Goal: Transaction & Acquisition: Purchase product/service

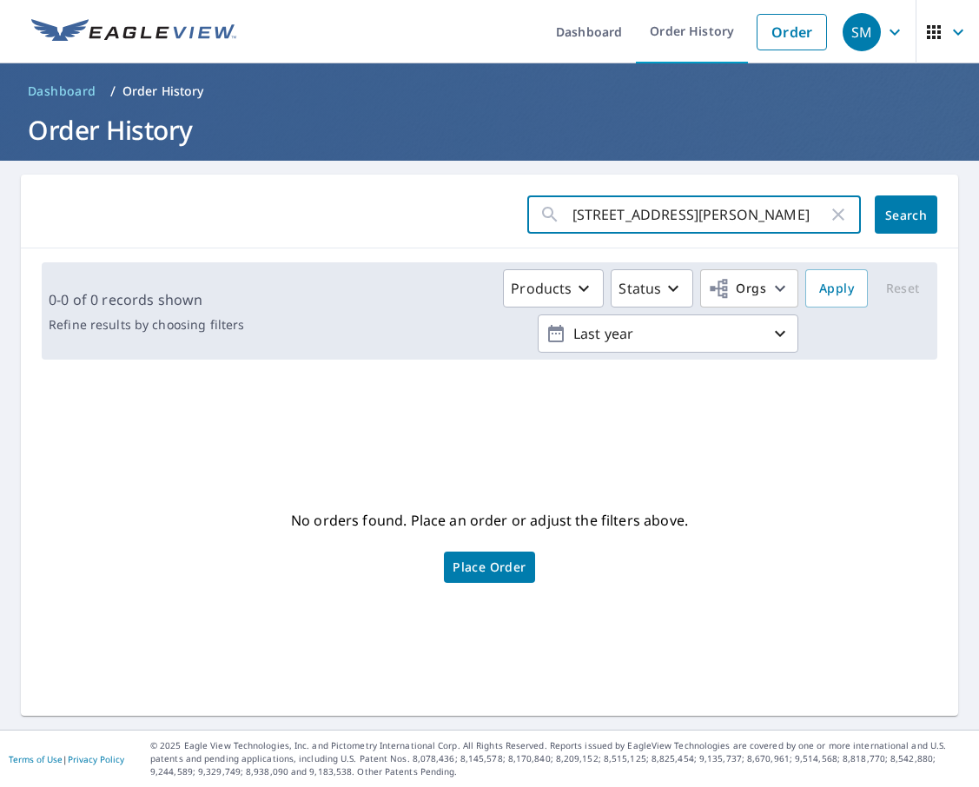
click at [671, 215] on input "[STREET_ADDRESS][PERSON_NAME]" at bounding box center [700, 214] width 255 height 49
click at [805, 36] on link "Order" at bounding box center [792, 32] width 70 height 36
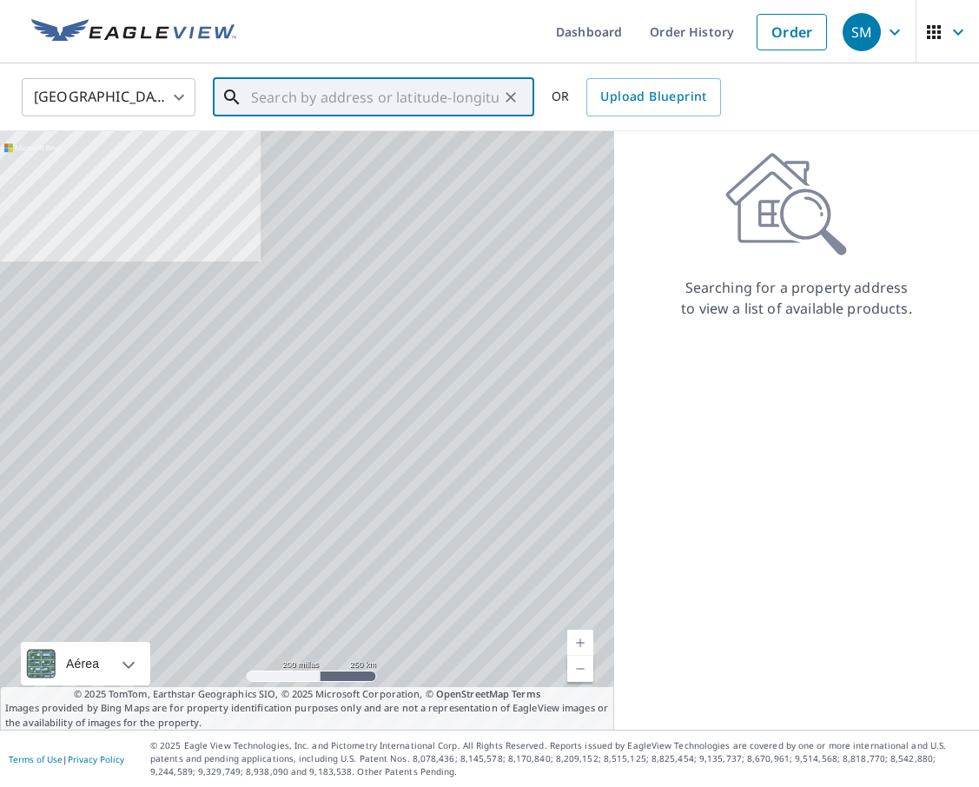
click at [443, 100] on input "text" at bounding box center [375, 97] width 248 height 49
paste input "[STREET_ADDRESS][US_STATE]"
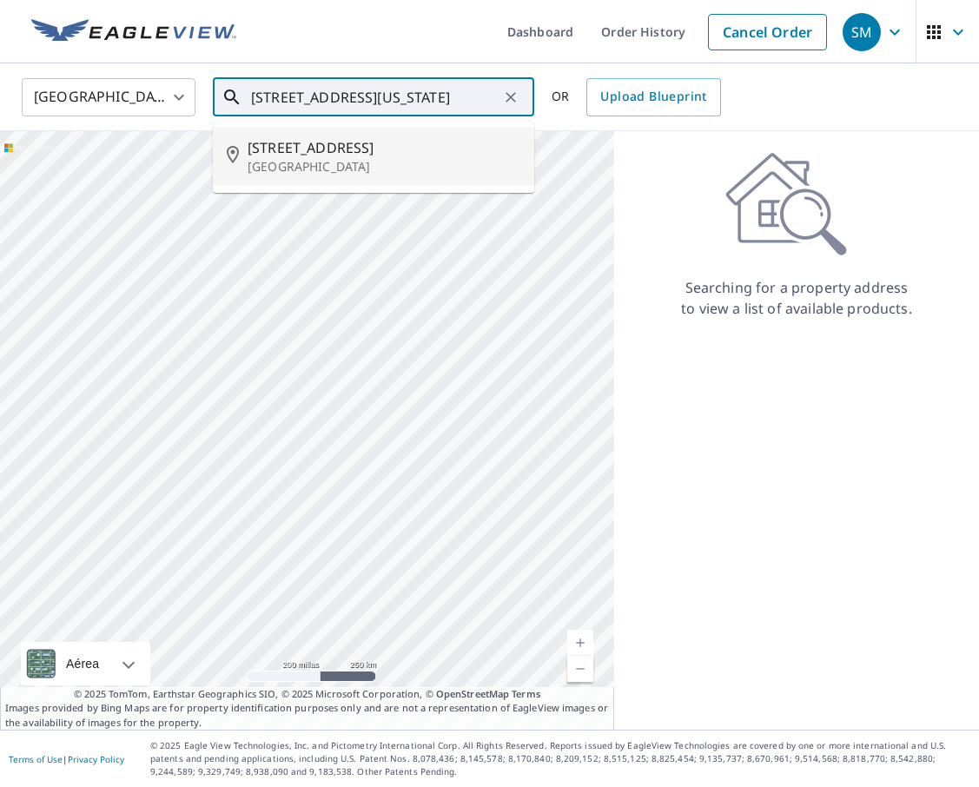
click at [418, 142] on span "[STREET_ADDRESS]" at bounding box center [384, 147] width 273 height 21
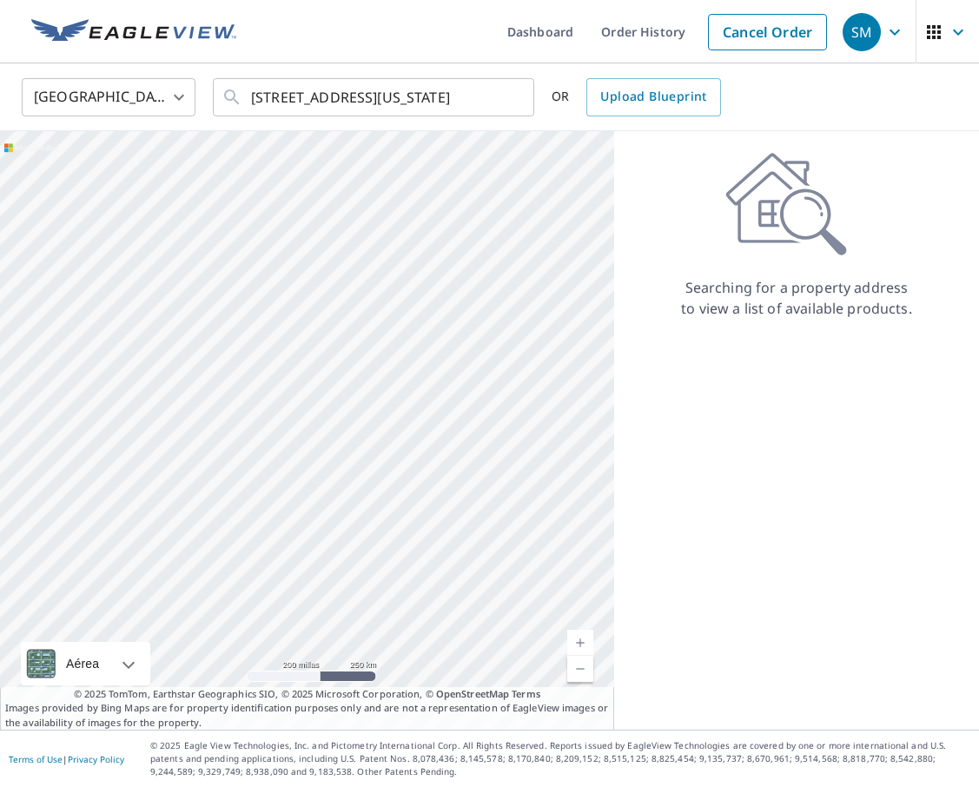
type input "[STREET_ADDRESS]"
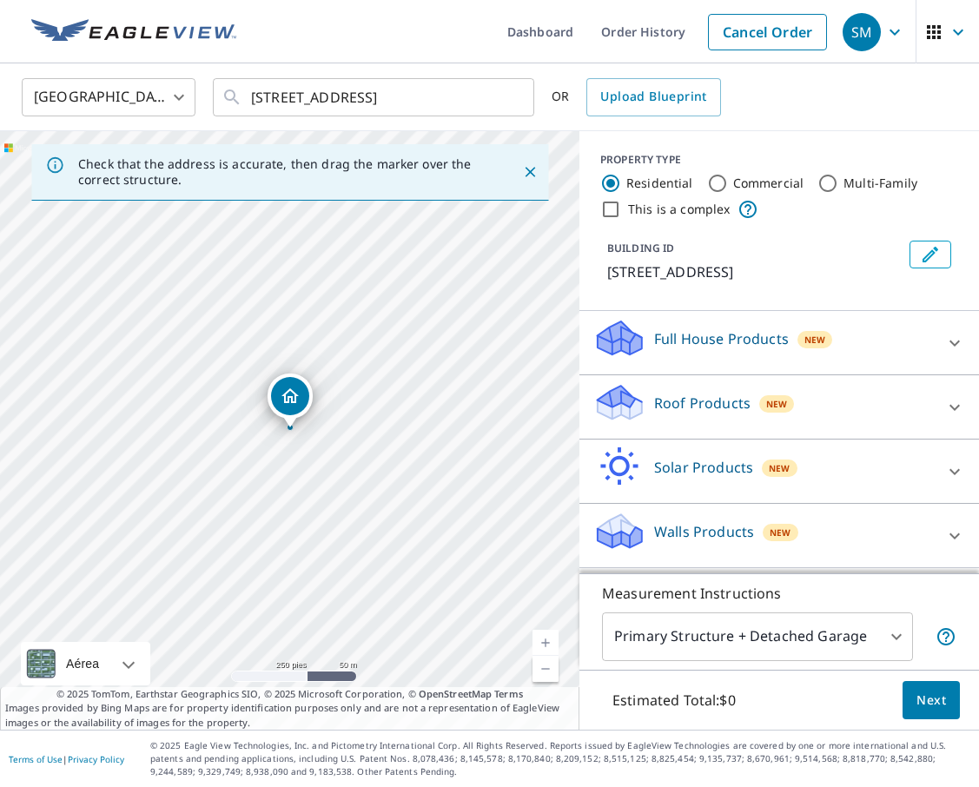
click at [884, 408] on div "Roof Products New" at bounding box center [763, 407] width 341 height 50
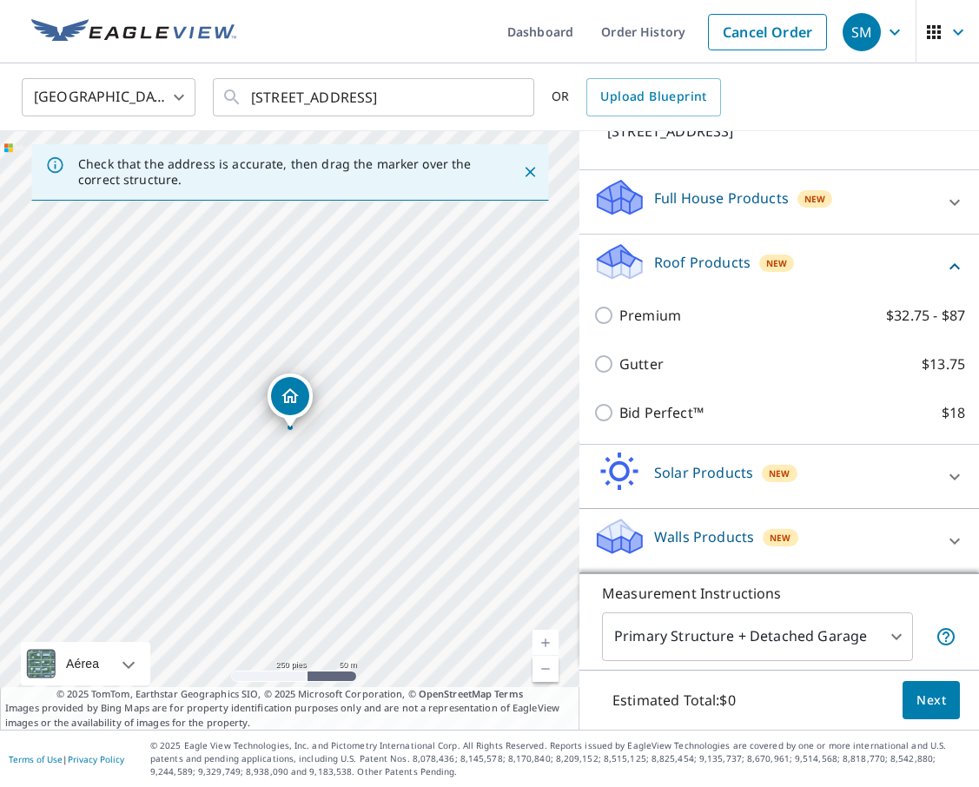
scroll to position [141, 0]
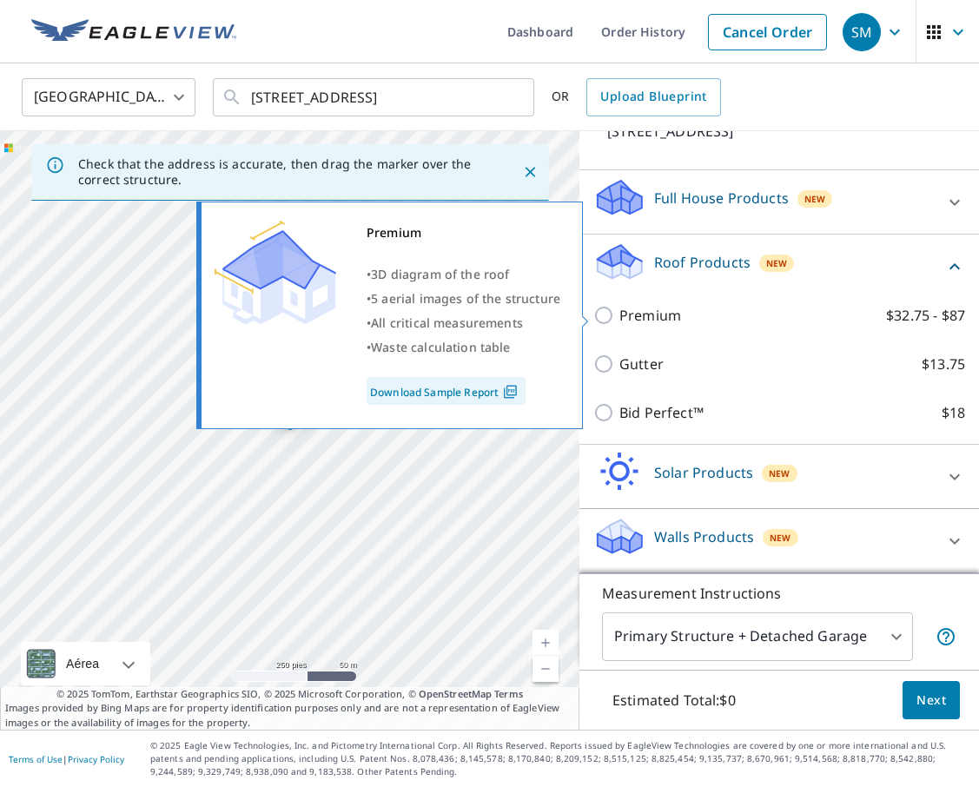
click at [609, 314] on input "Premium $32.75 - $87" at bounding box center [606, 315] width 26 height 21
checkbox input "true"
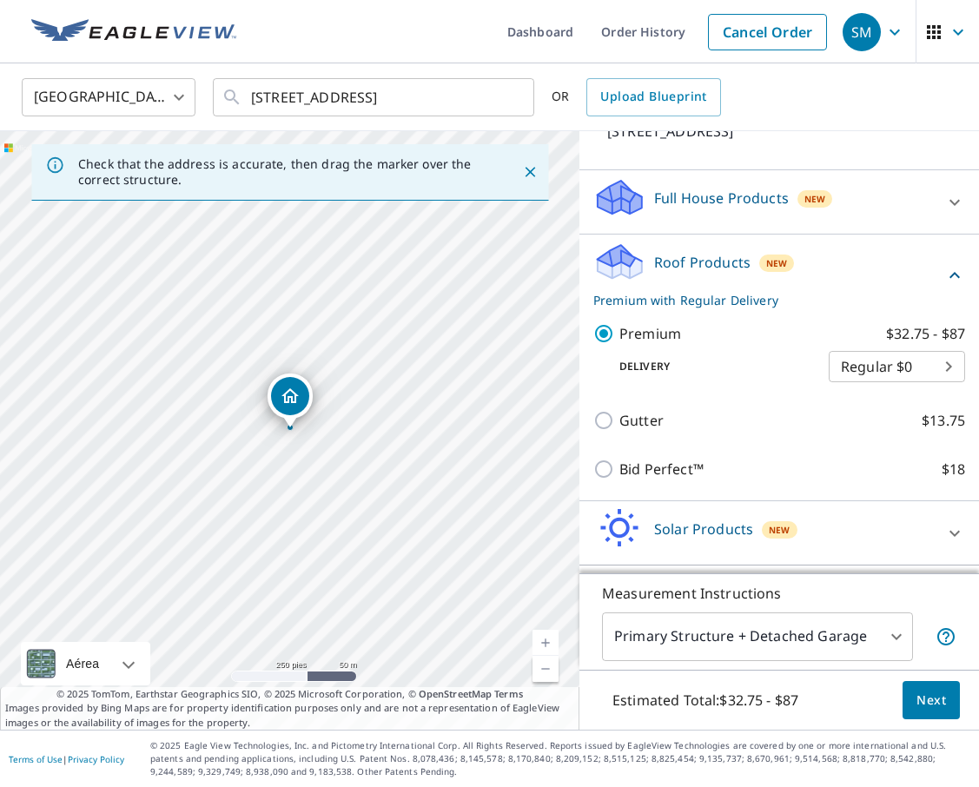
click at [902, 361] on body "SM SM Dashboard Order History Cancel Order SM [GEOGRAPHIC_DATA] [GEOGRAPHIC_DAT…" at bounding box center [489, 393] width 979 height 787
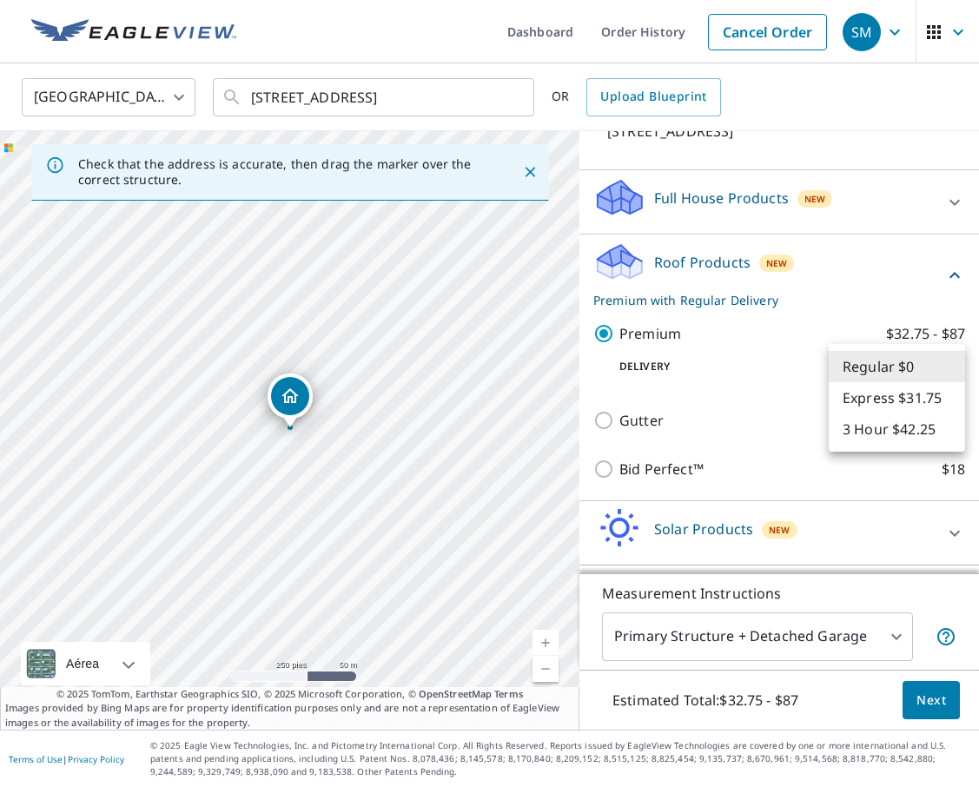
click at [907, 408] on li "Express $31.75" at bounding box center [897, 397] width 136 height 31
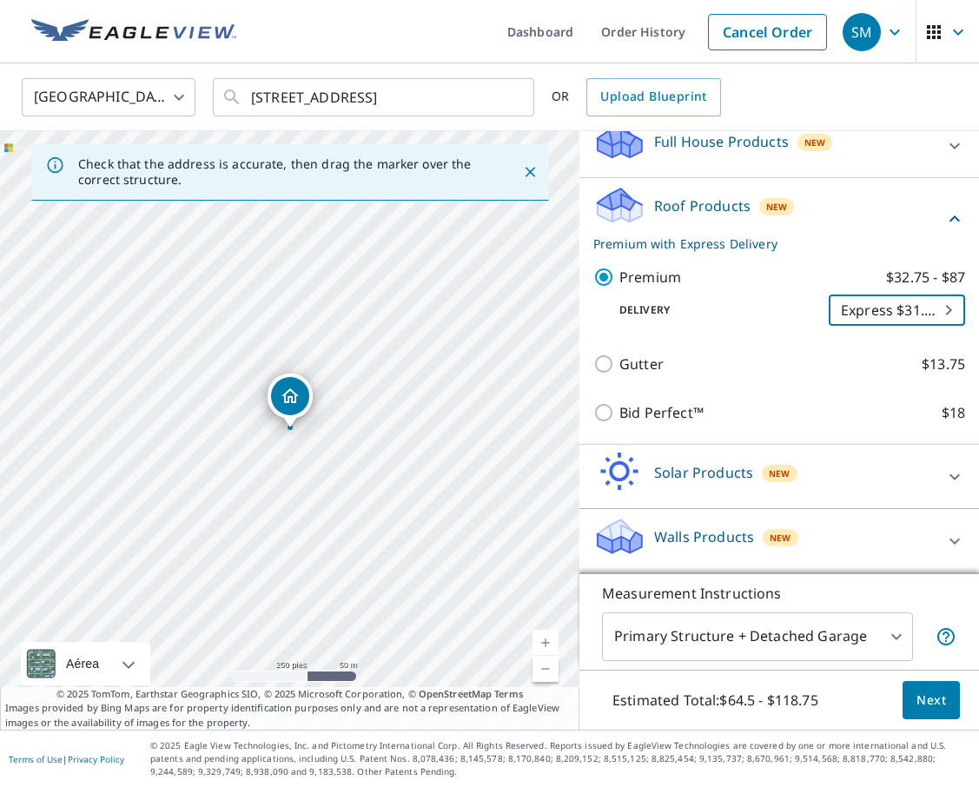
scroll to position [197, 0]
drag, startPoint x: 928, startPoint y: 709, endPoint x: 910, endPoint y: 559, distance: 151.4
click at [910, 559] on div "PROPERTY TYPE Residential Commercial Multi-Family This is a complex BUILDING ID…" at bounding box center [779, 430] width 400 height 599
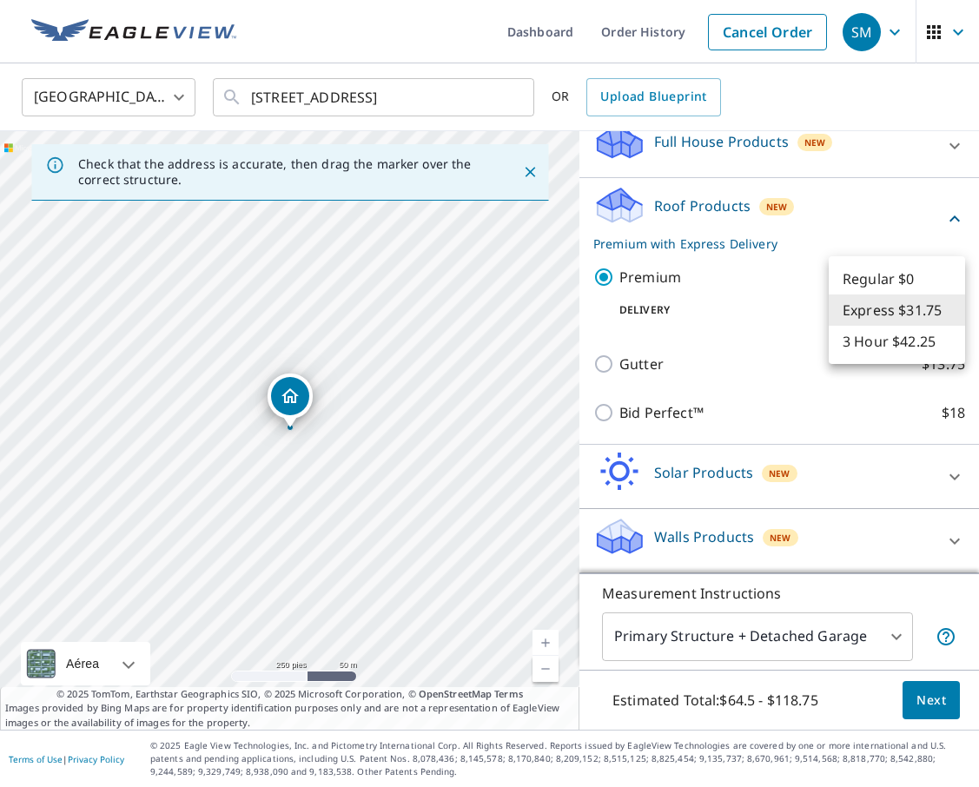
click at [931, 307] on body "SM SM Dashboard Order History Cancel Order SM [GEOGRAPHIC_DATA] [GEOGRAPHIC_DAT…" at bounding box center [489, 393] width 979 height 787
click at [910, 270] on li "Regular $0" at bounding box center [897, 278] width 136 height 31
type input "8"
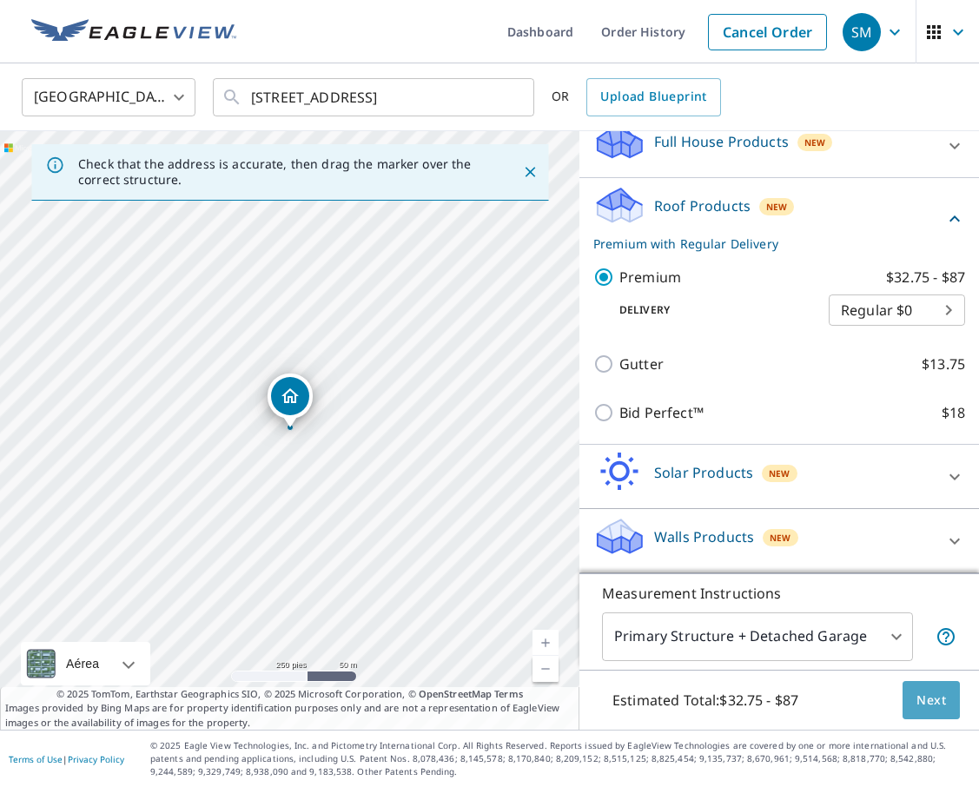
click at [930, 711] on button "Next" at bounding box center [931, 700] width 57 height 39
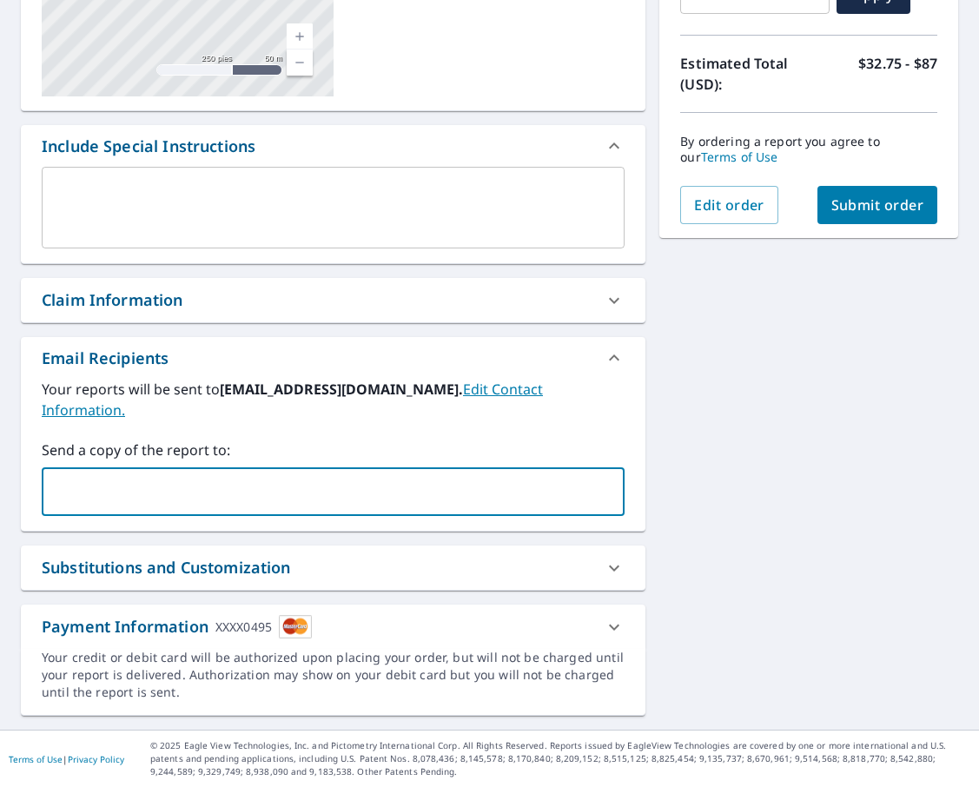
type input "[EMAIL_ADDRESS][DOMAIN_NAME]"
click at [751, 469] on div "[STREET_ADDRESS] Aérea Carretera Un mapa de carreteras estándar Aérea Una vista…" at bounding box center [489, 269] width 979 height 922
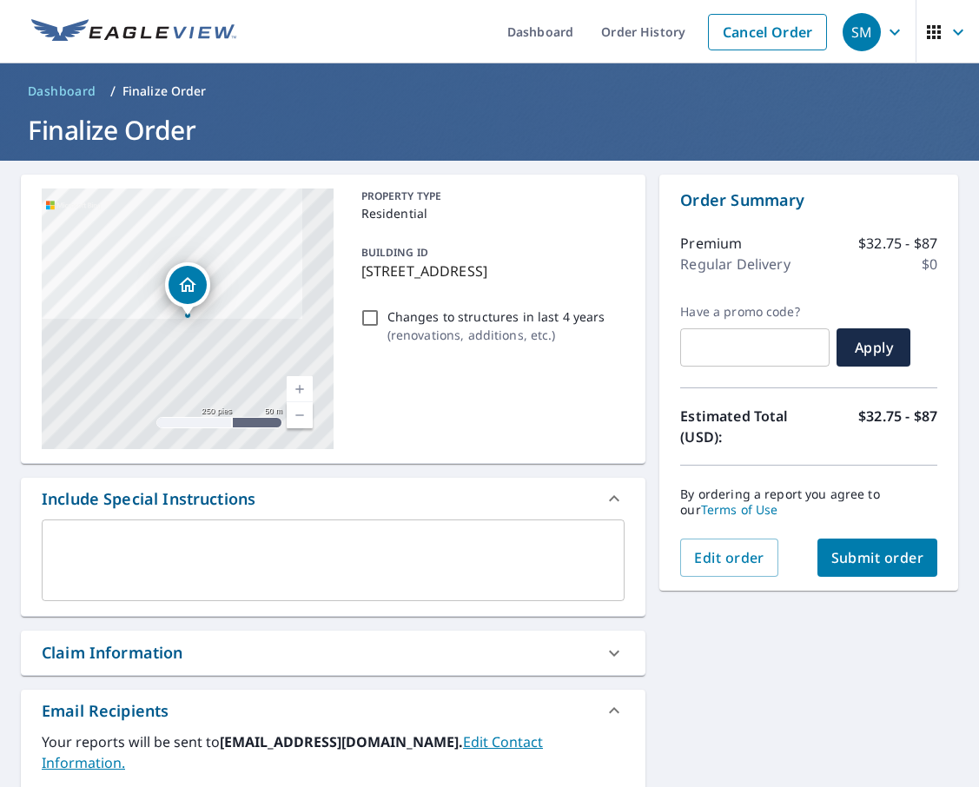
click at [893, 566] on span "Submit order" at bounding box center [877, 557] width 93 height 19
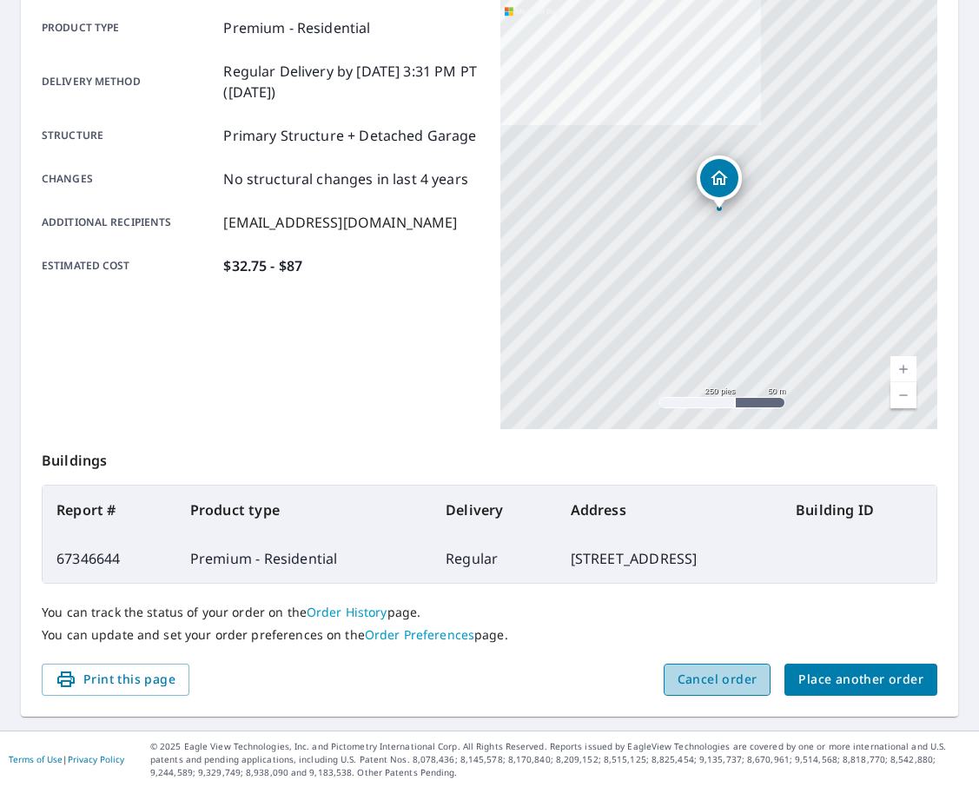
click at [747, 676] on span "Cancel order" at bounding box center [718, 680] width 80 height 22
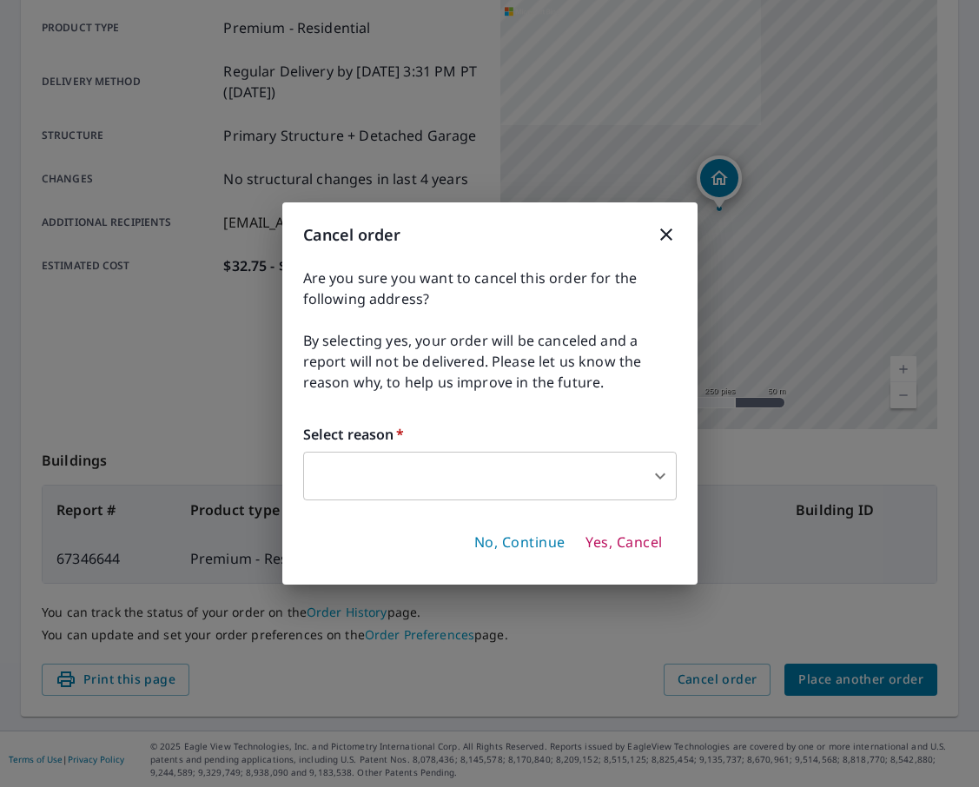
click at [619, 473] on body "SM SM Dashboard Order History Order SM Order Submitted Order details Product ty…" at bounding box center [489, 393] width 979 height 787
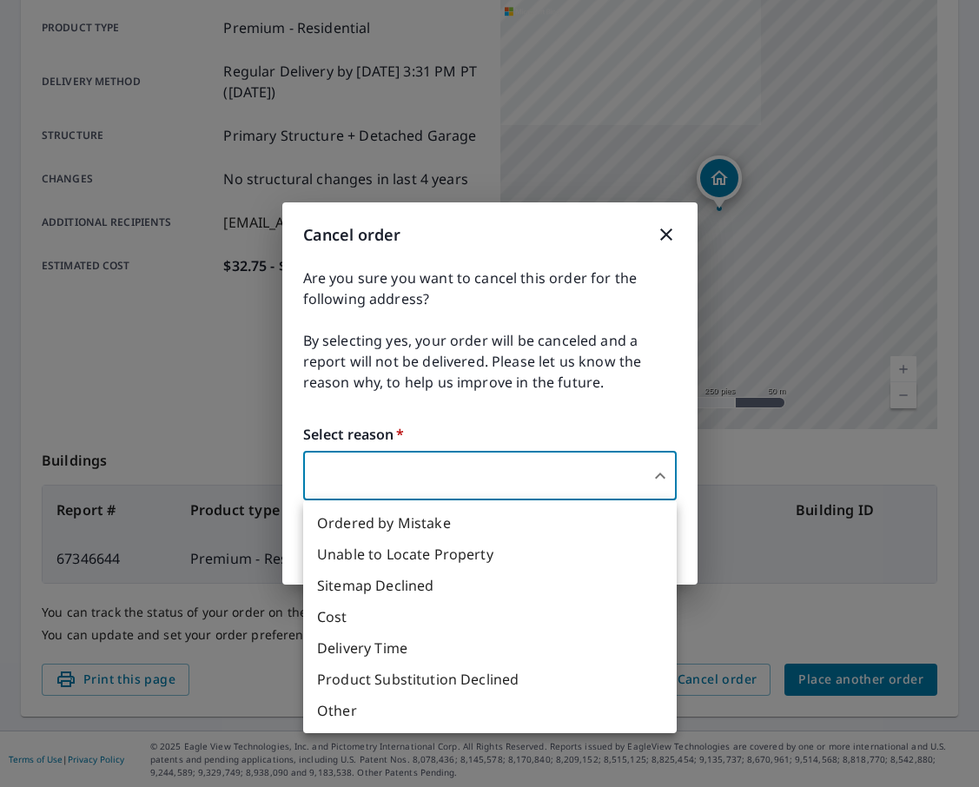
click at [573, 533] on li "Ordered by Mistake" at bounding box center [490, 522] width 374 height 31
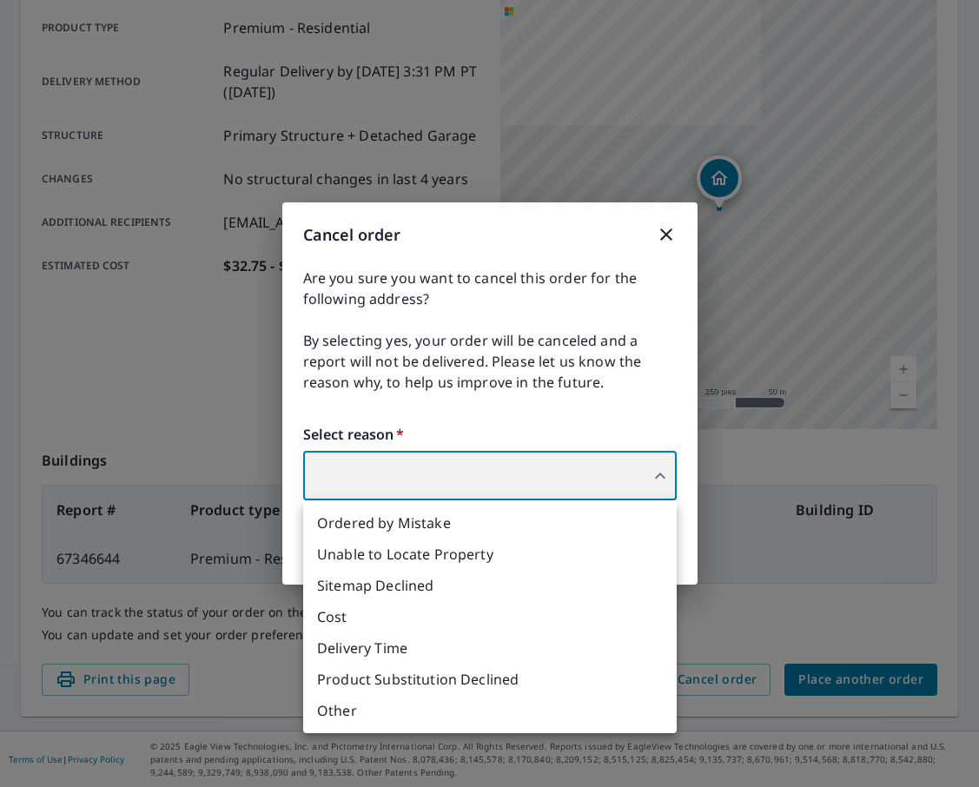
type input "30"
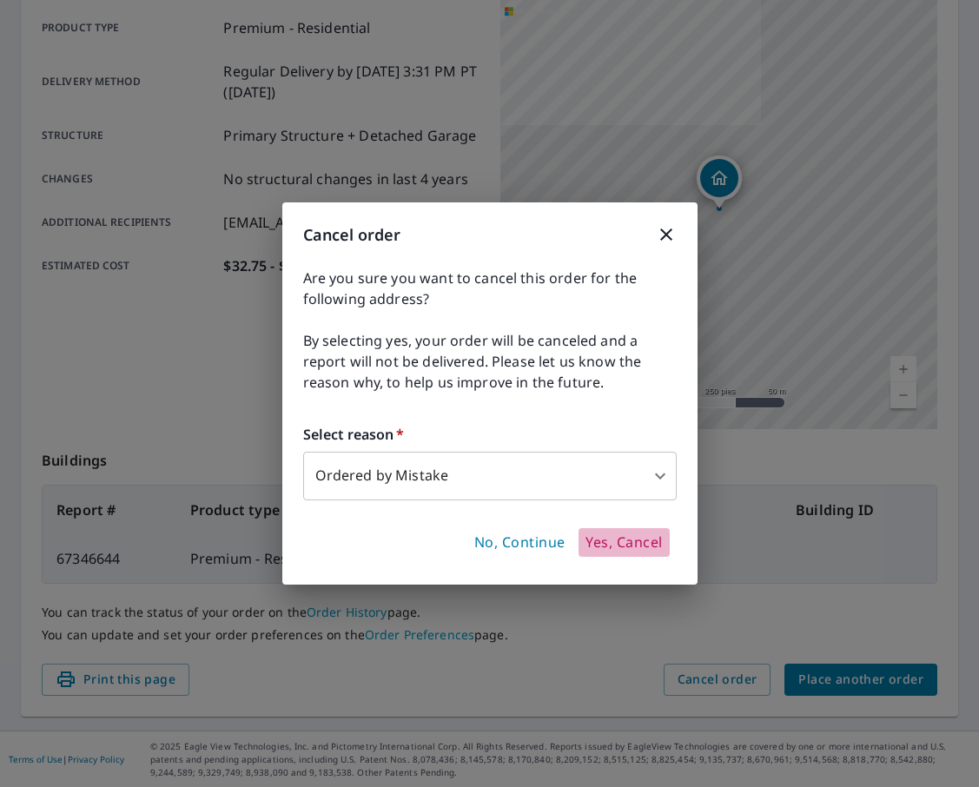
click at [642, 549] on span "Yes, Cancel" at bounding box center [624, 542] width 76 height 19
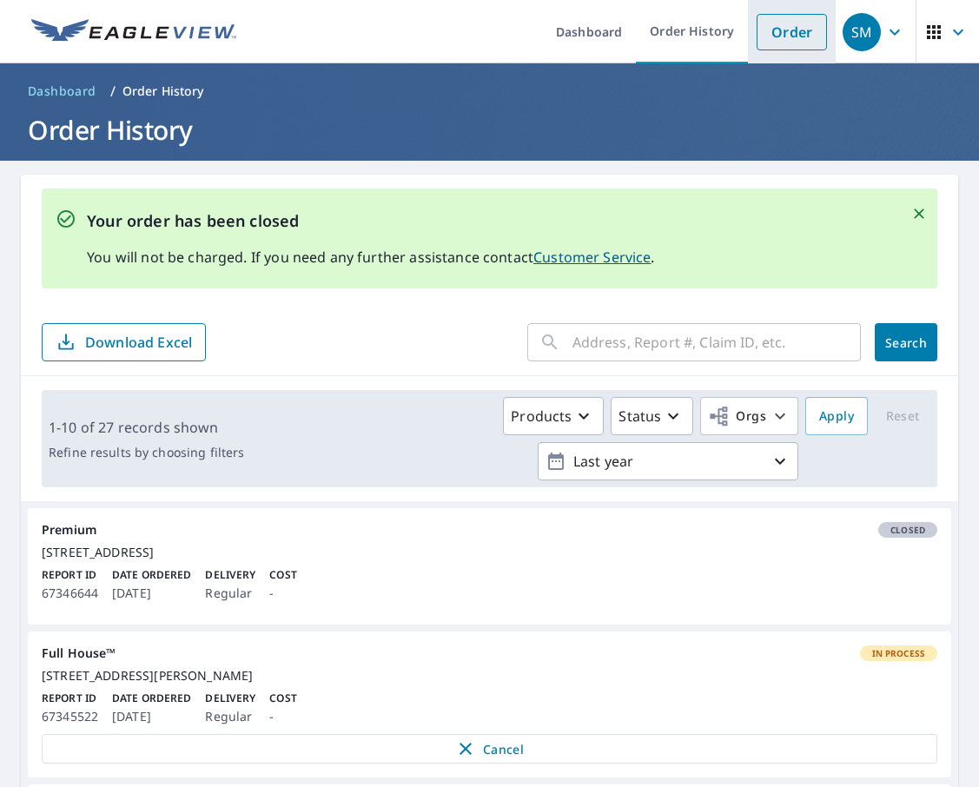
click at [776, 36] on link "Order" at bounding box center [792, 32] width 70 height 36
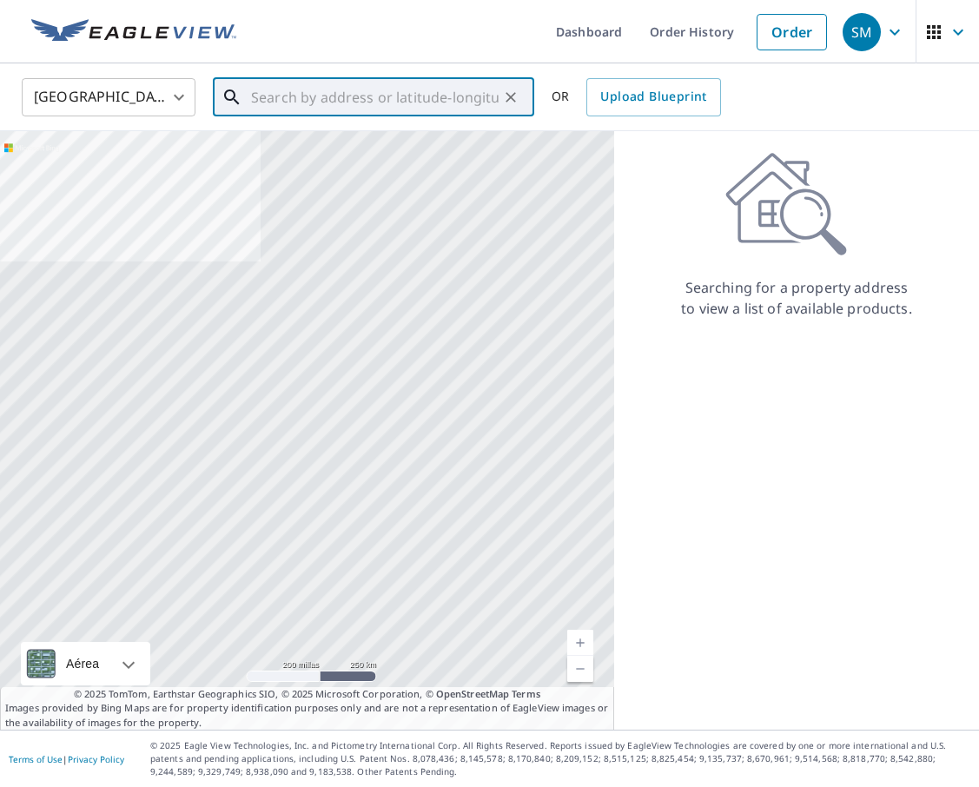
click at [454, 99] on input "text" at bounding box center [375, 97] width 248 height 49
paste input "[STREET_ADDRESS][US_STATE]"
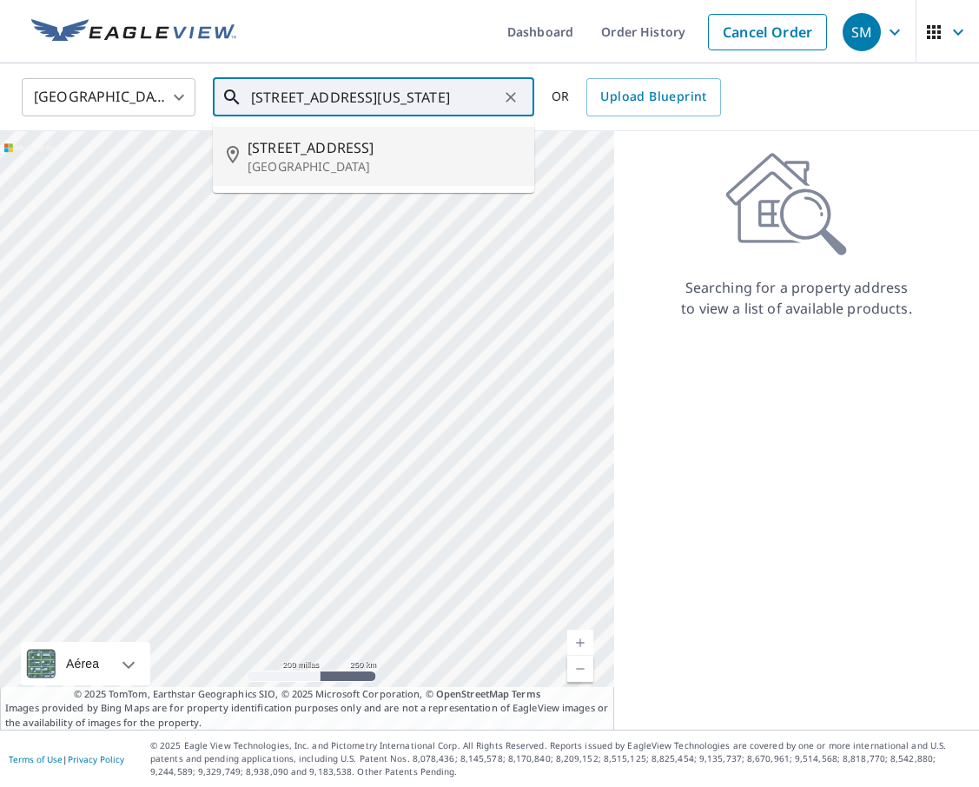
click at [425, 159] on p "[GEOGRAPHIC_DATA]" at bounding box center [384, 166] width 273 height 17
type input "[STREET_ADDRESS]"
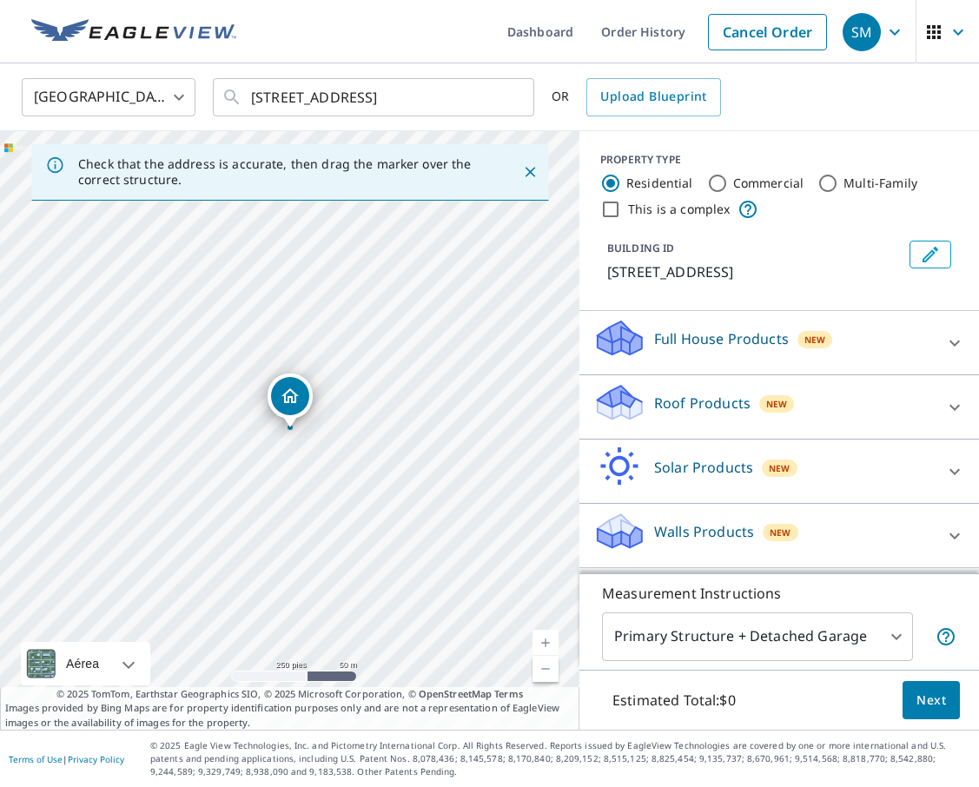
click at [861, 416] on div "Roof Products New" at bounding box center [763, 407] width 341 height 50
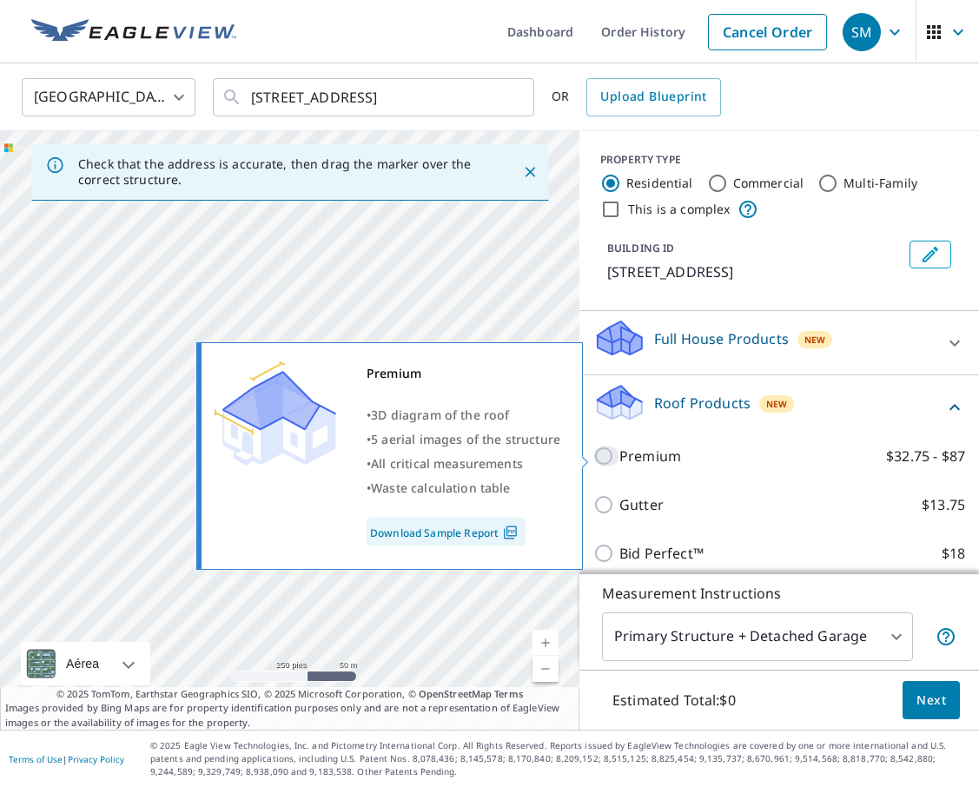
click at [607, 458] on input "Premium $32.75 - $87" at bounding box center [606, 456] width 26 height 21
checkbox input "true"
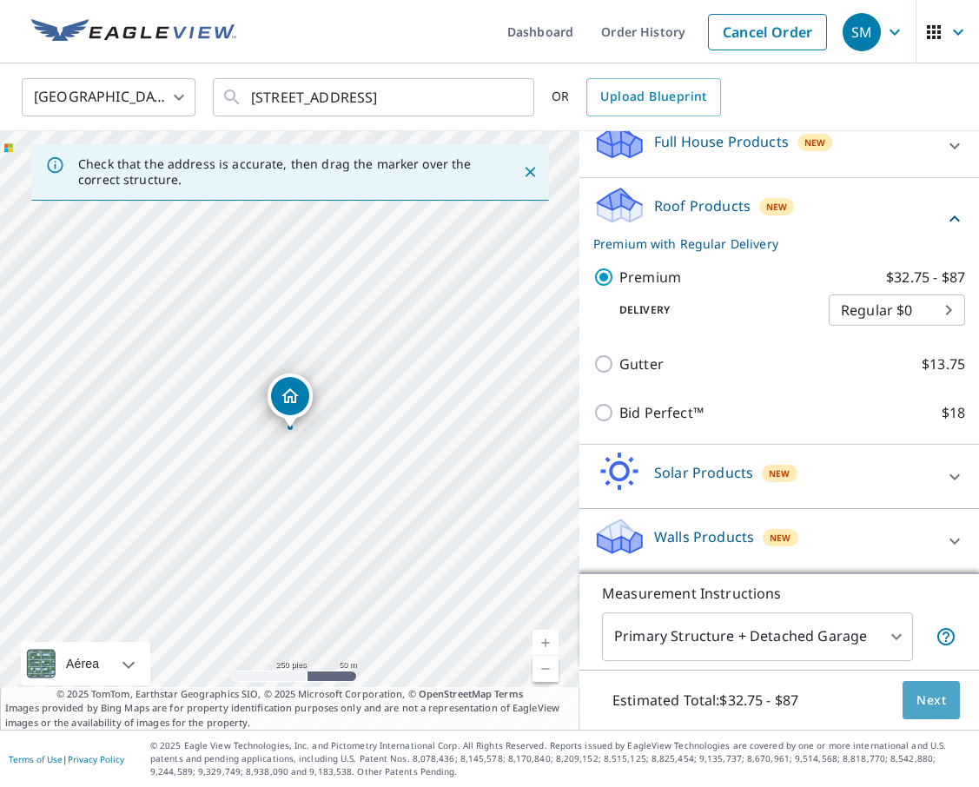
click at [923, 700] on span "Next" at bounding box center [932, 701] width 30 height 22
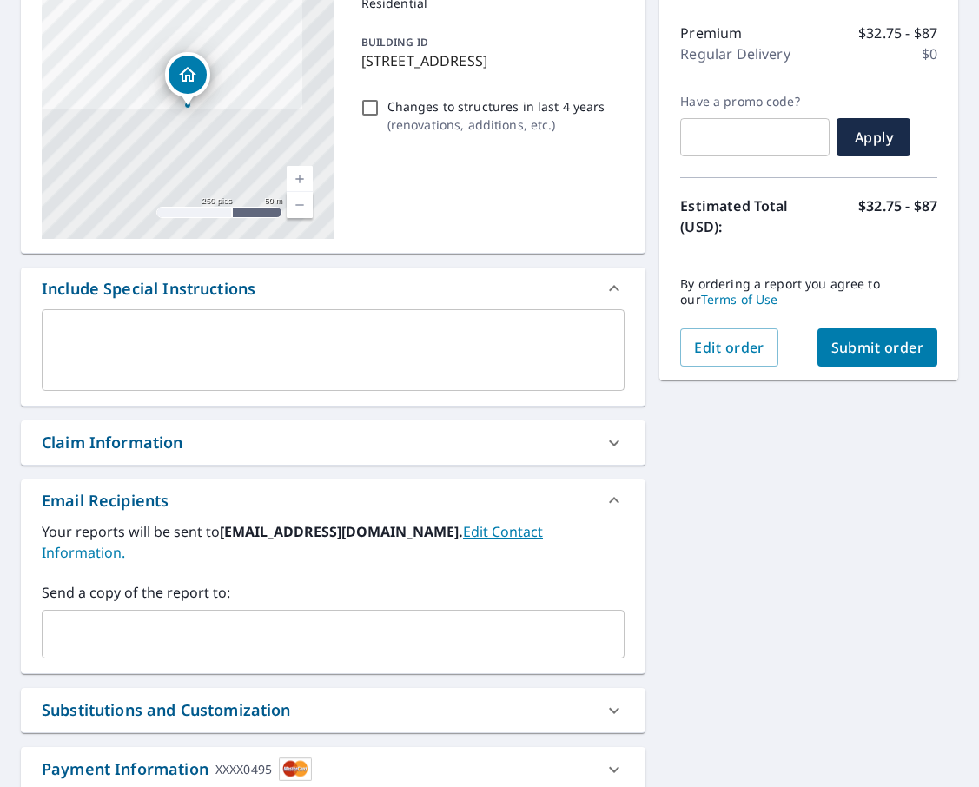
scroll to position [232, 0]
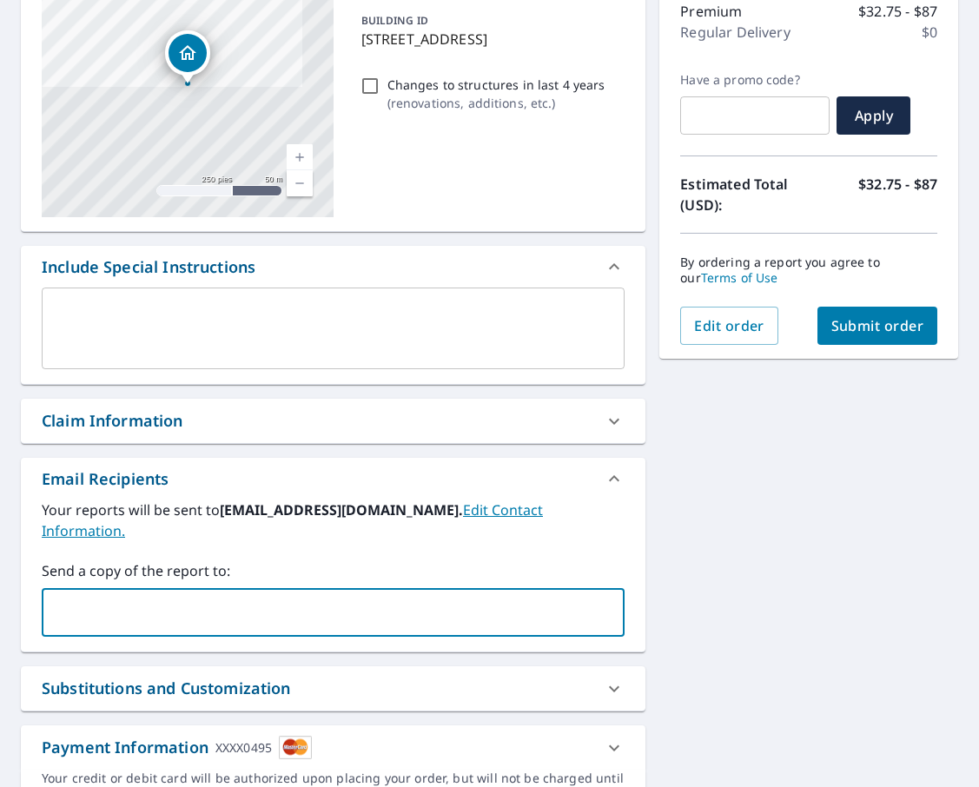
type input "[EMAIL_ADDRESS][DOMAIN_NAME]"
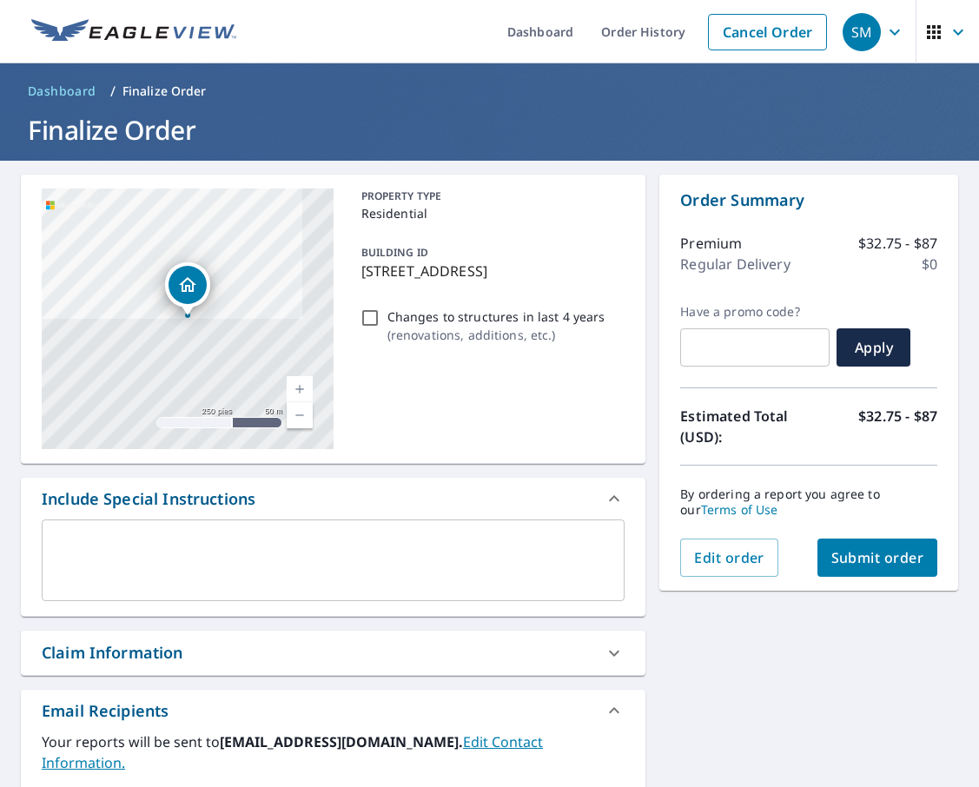
scroll to position [0, 0]
click at [874, 557] on span "Submit order" at bounding box center [877, 557] width 93 height 19
